Goal: Navigation & Orientation: Find specific page/section

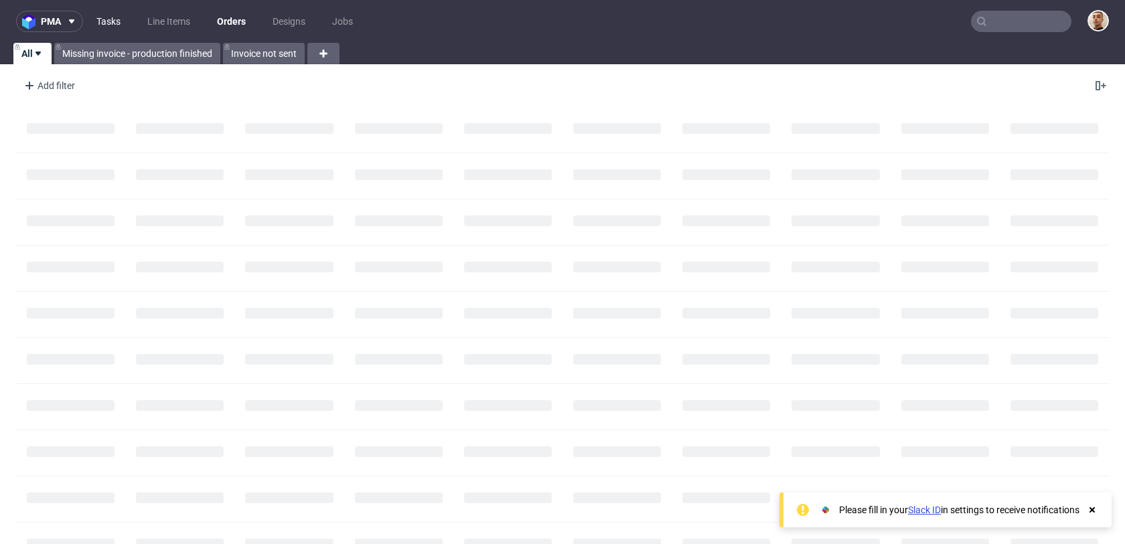
click at [116, 15] on link "Tasks" at bounding box center [108, 21] width 40 height 21
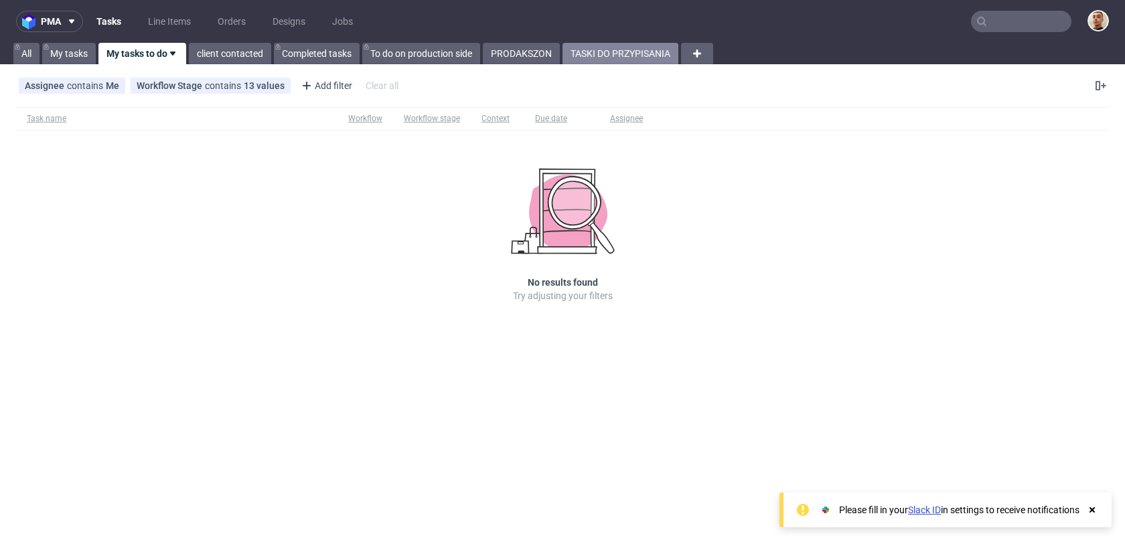
click at [619, 50] on link "TASKI DO PRZYPISANIA" at bounding box center [620, 53] width 116 height 21
